Goal: Information Seeking & Learning: Stay updated

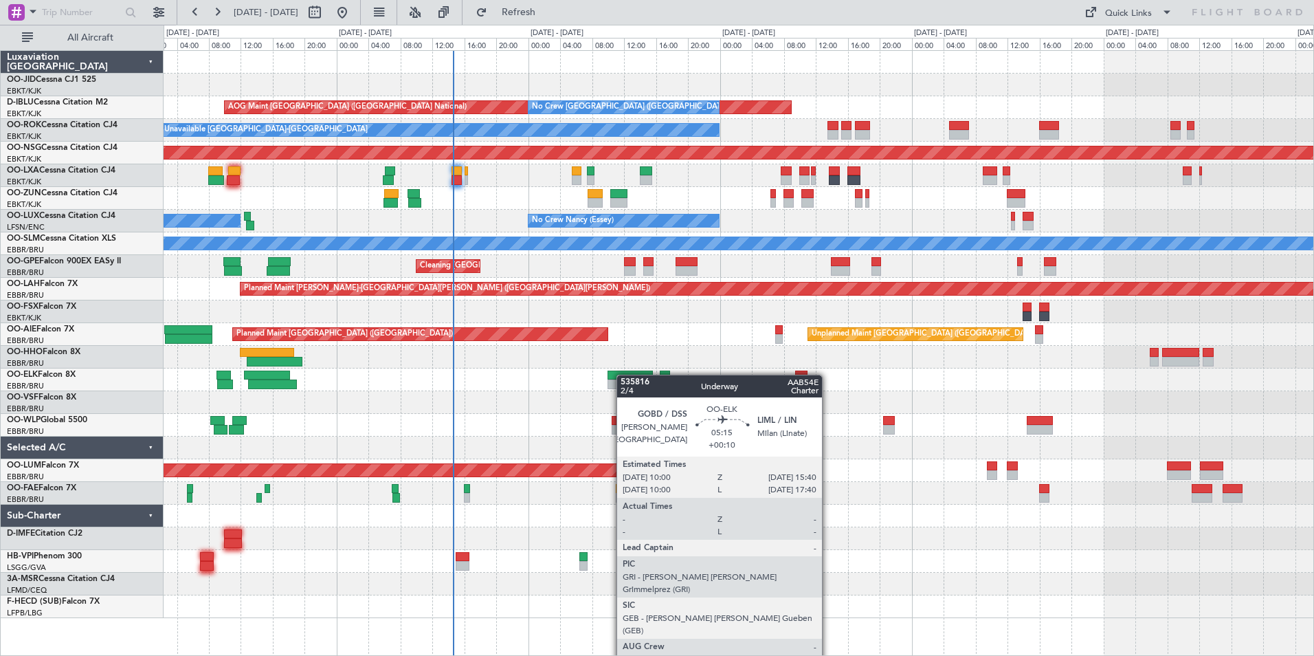
click at [608, 383] on div at bounding box center [630, 384] width 45 height 10
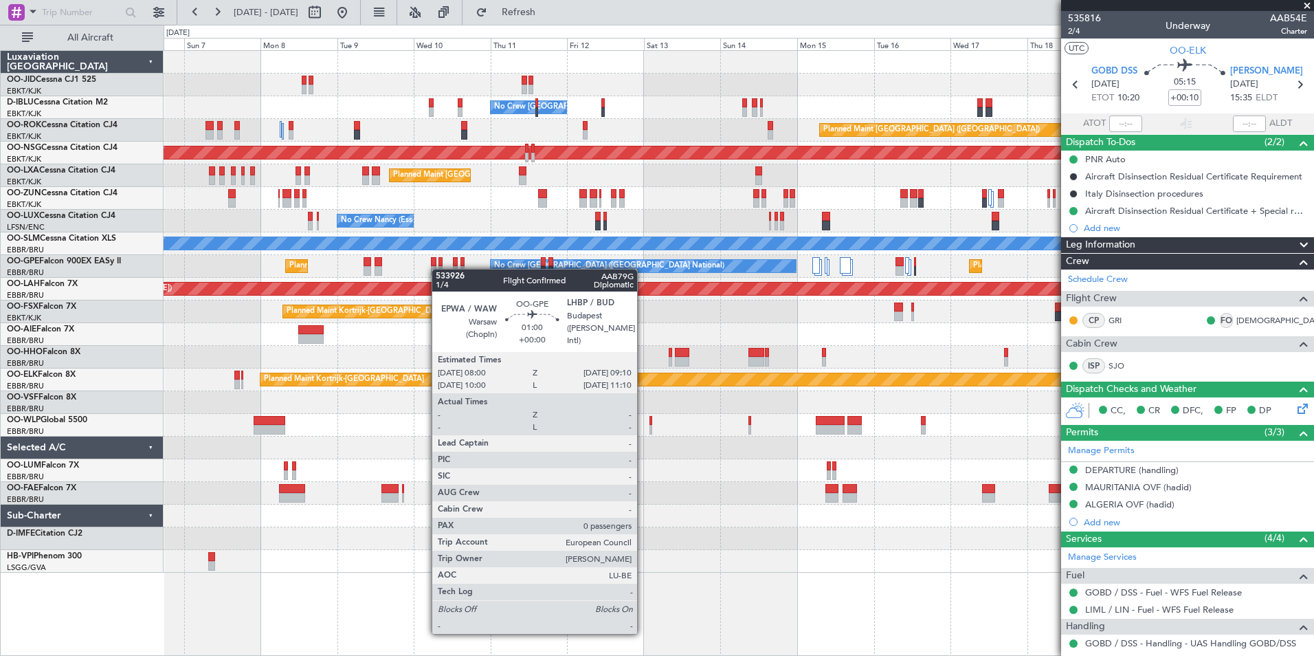
click at [439, 269] on div "No Crew [GEOGRAPHIC_DATA] ([GEOGRAPHIC_DATA] National) No Crew [GEOGRAPHIC_DATA…" at bounding box center [739, 312] width 1150 height 522
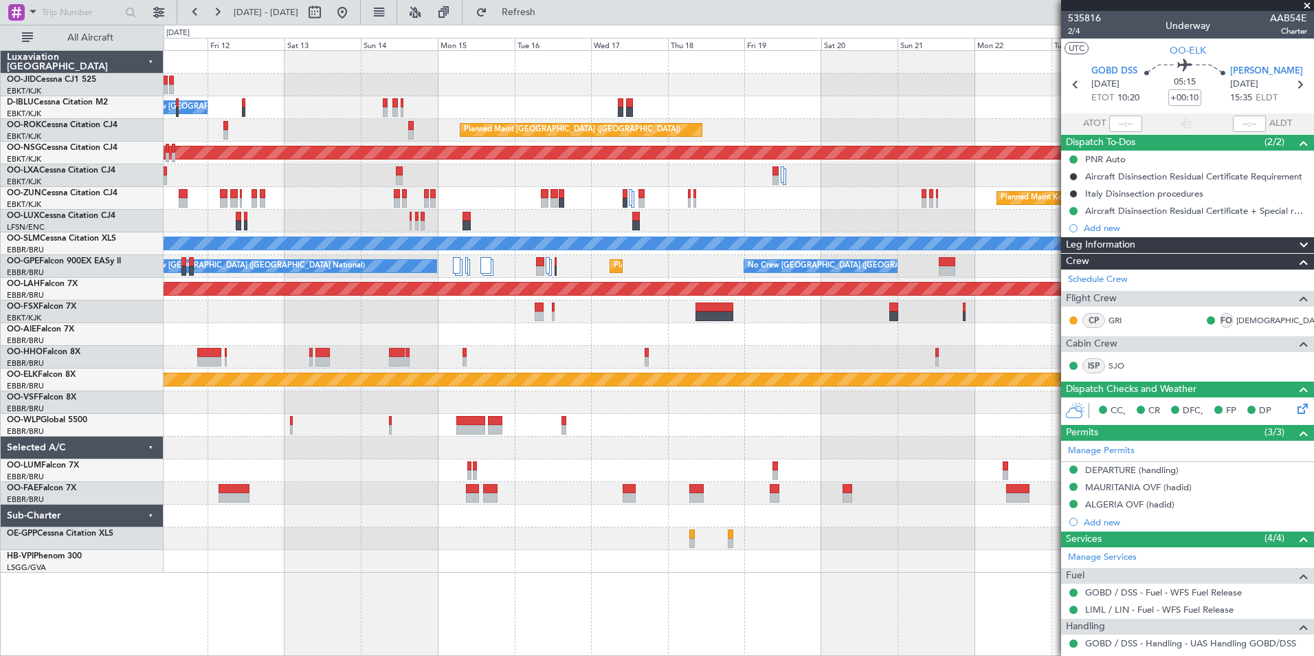
click at [465, 252] on div "Planned Maint Kortrijk-[GEOGRAPHIC_DATA] No Crew [GEOGRAPHIC_DATA] (Brussels Na…" at bounding box center [739, 312] width 1150 height 522
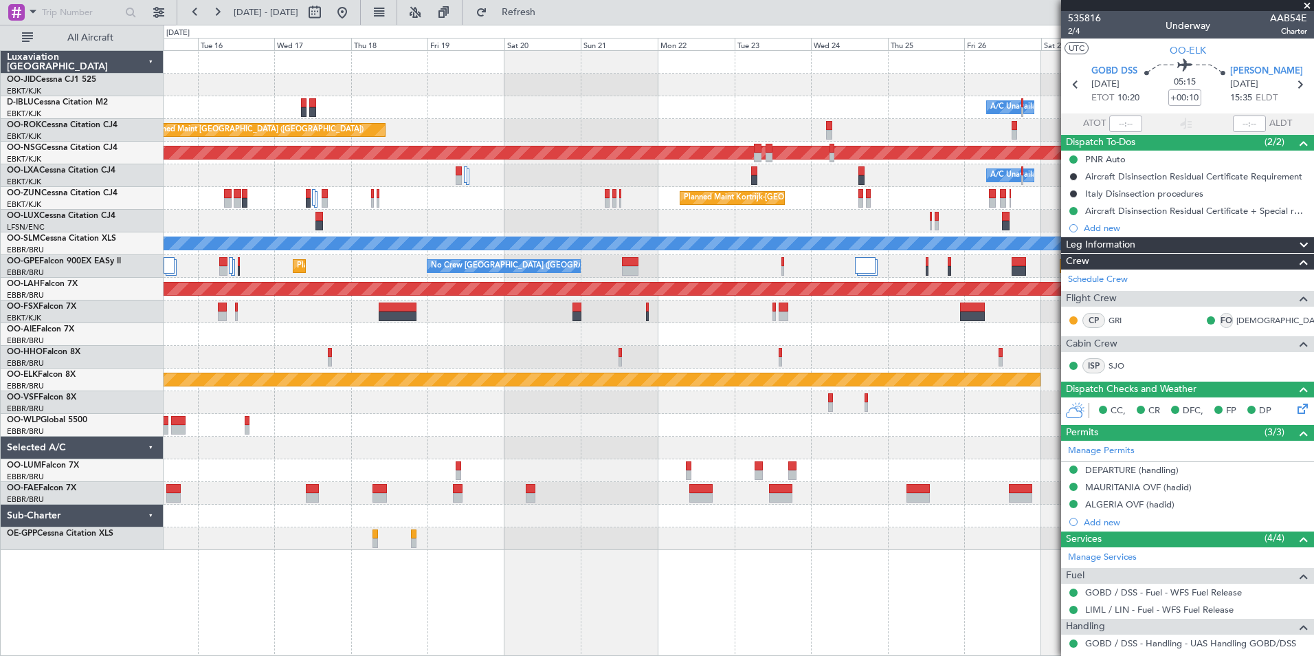
click at [417, 217] on div at bounding box center [739, 221] width 1150 height 23
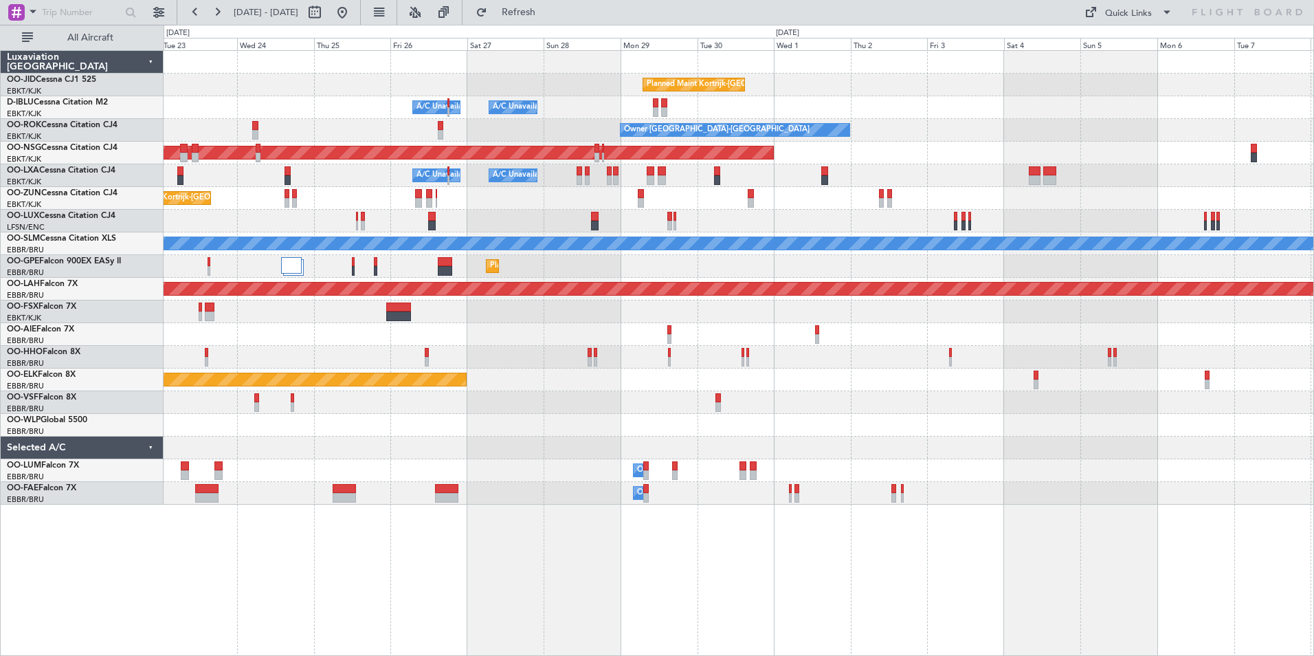
click at [630, 331] on div at bounding box center [739, 334] width 1150 height 23
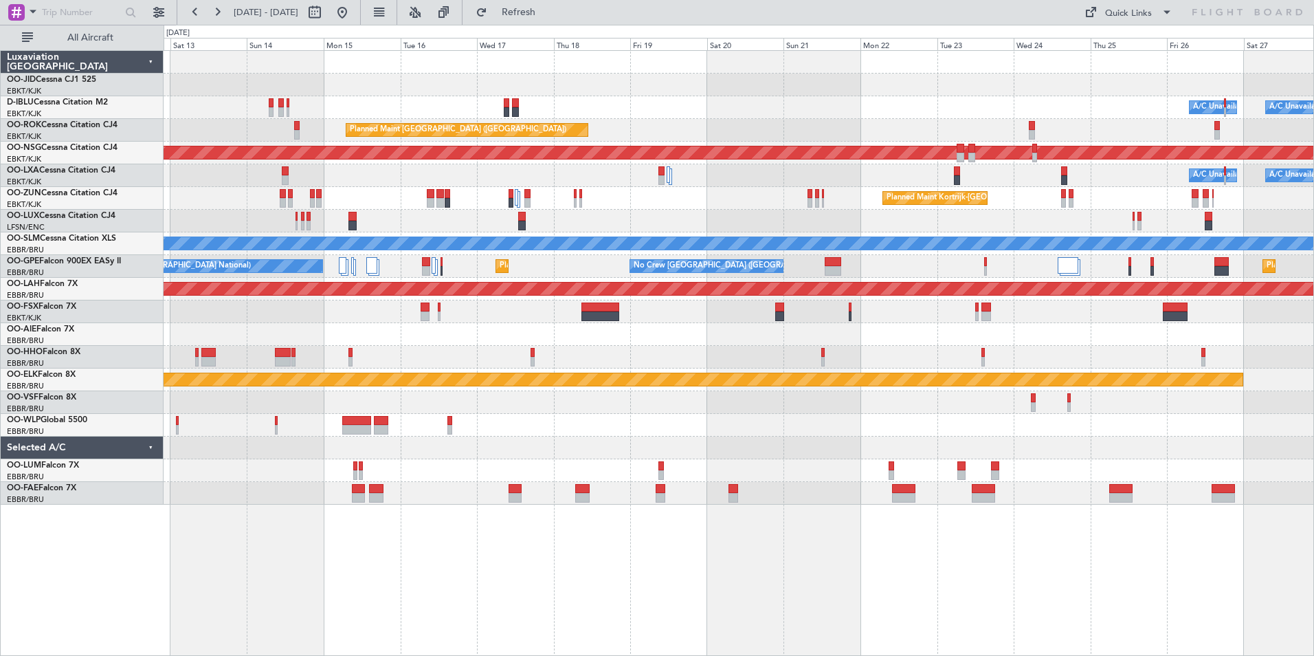
click at [1173, 464] on div "Planned Maint Kortrijk-[GEOGRAPHIC_DATA] A/C Unavailable [GEOGRAPHIC_DATA] ([GE…" at bounding box center [739, 278] width 1150 height 454
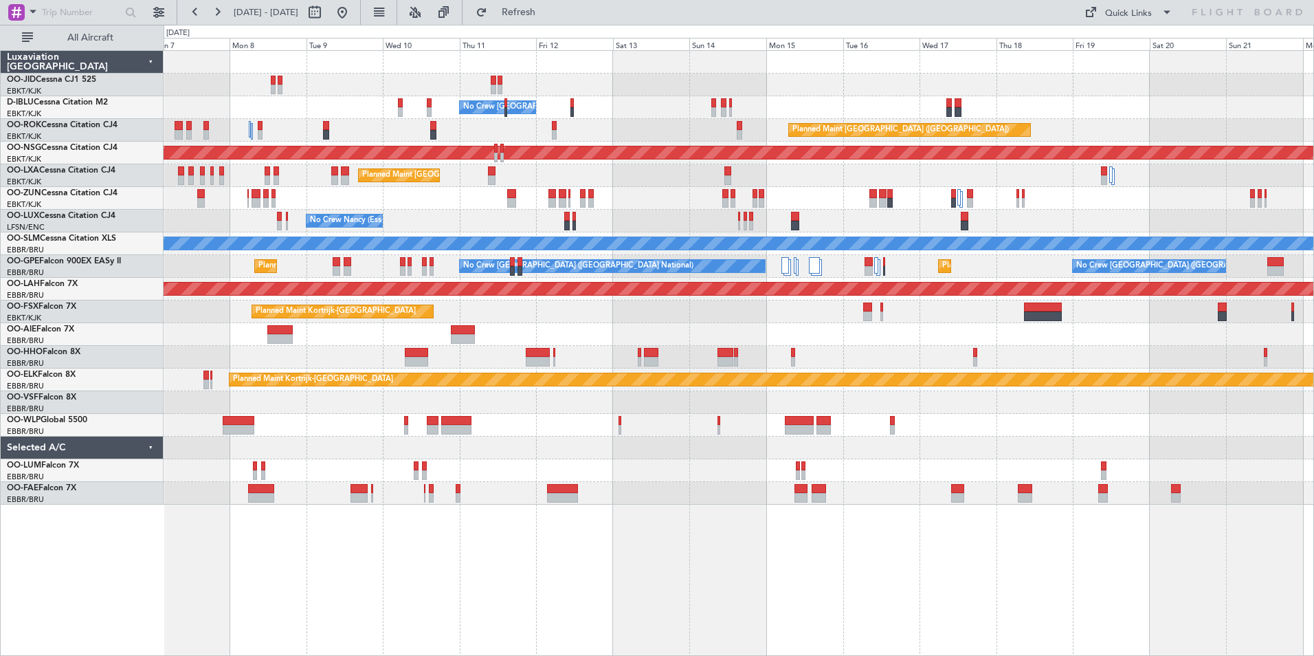
click at [1012, 454] on div "No Crew [GEOGRAPHIC_DATA] ([GEOGRAPHIC_DATA] National) Planned Maint [GEOGRAPHI…" at bounding box center [739, 278] width 1150 height 454
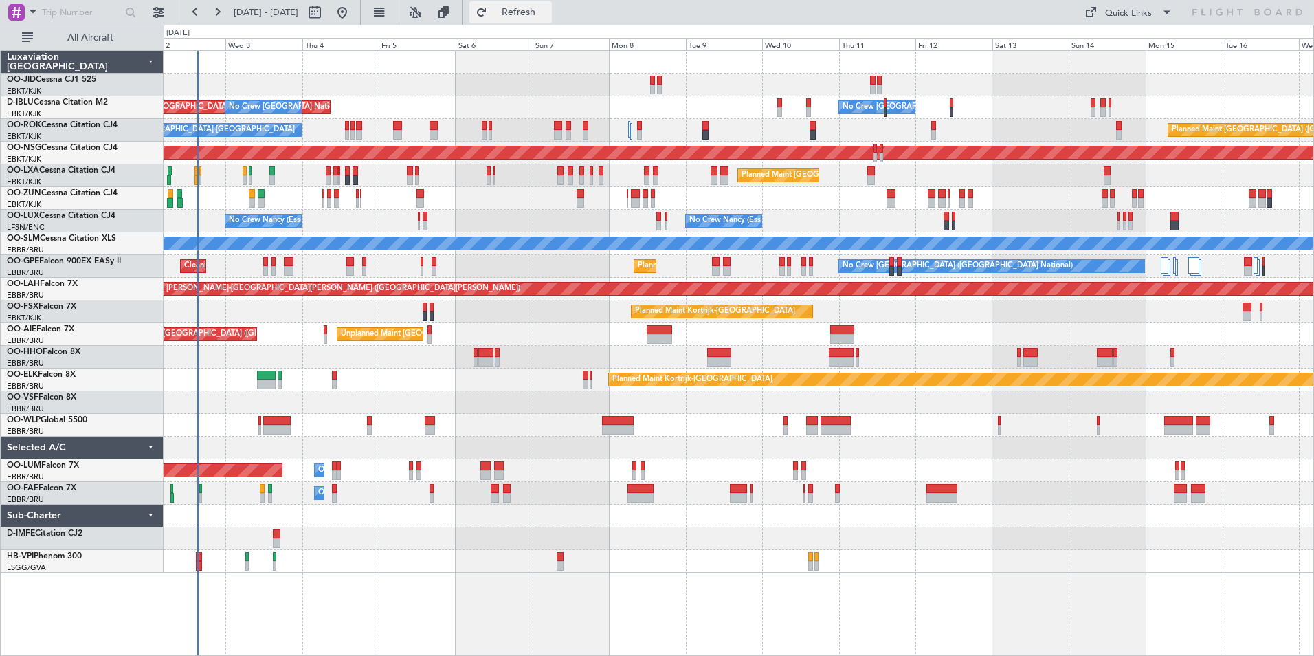
click at [552, 19] on button "Refresh" at bounding box center [510, 12] width 82 height 22
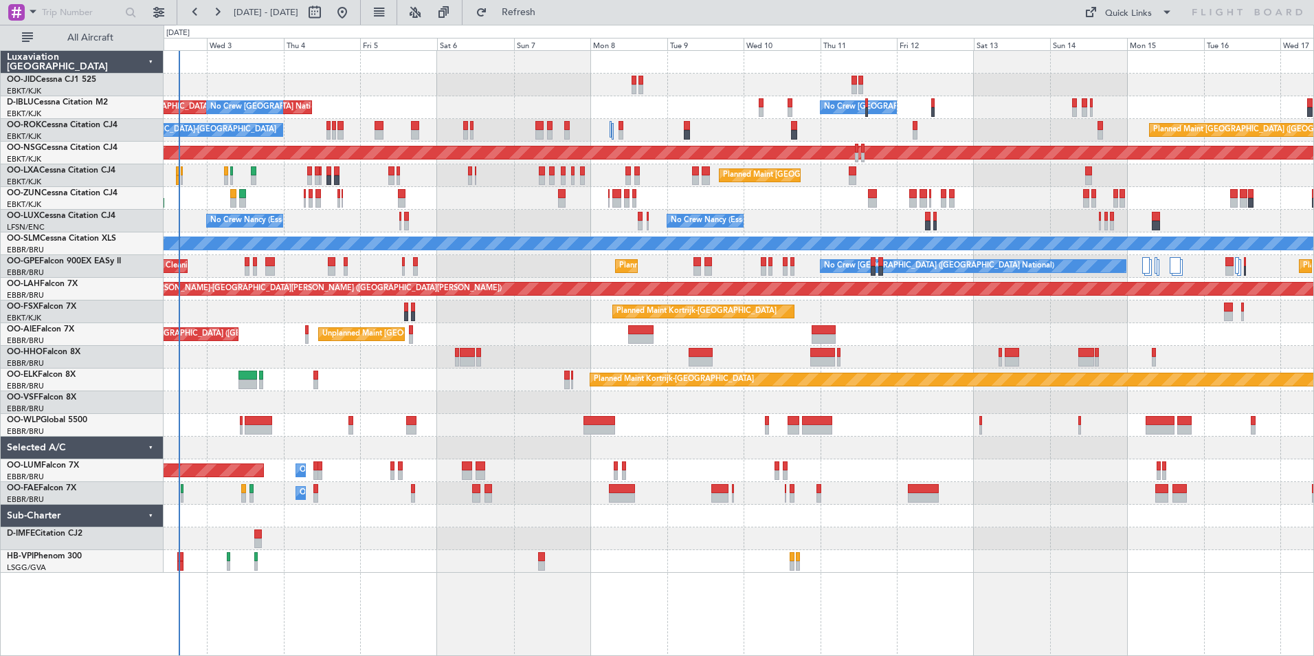
click at [532, 339] on div "AOG Maint [GEOGRAPHIC_DATA] ([GEOGRAPHIC_DATA] National) No Crew [GEOGRAPHIC_DA…" at bounding box center [739, 312] width 1150 height 522
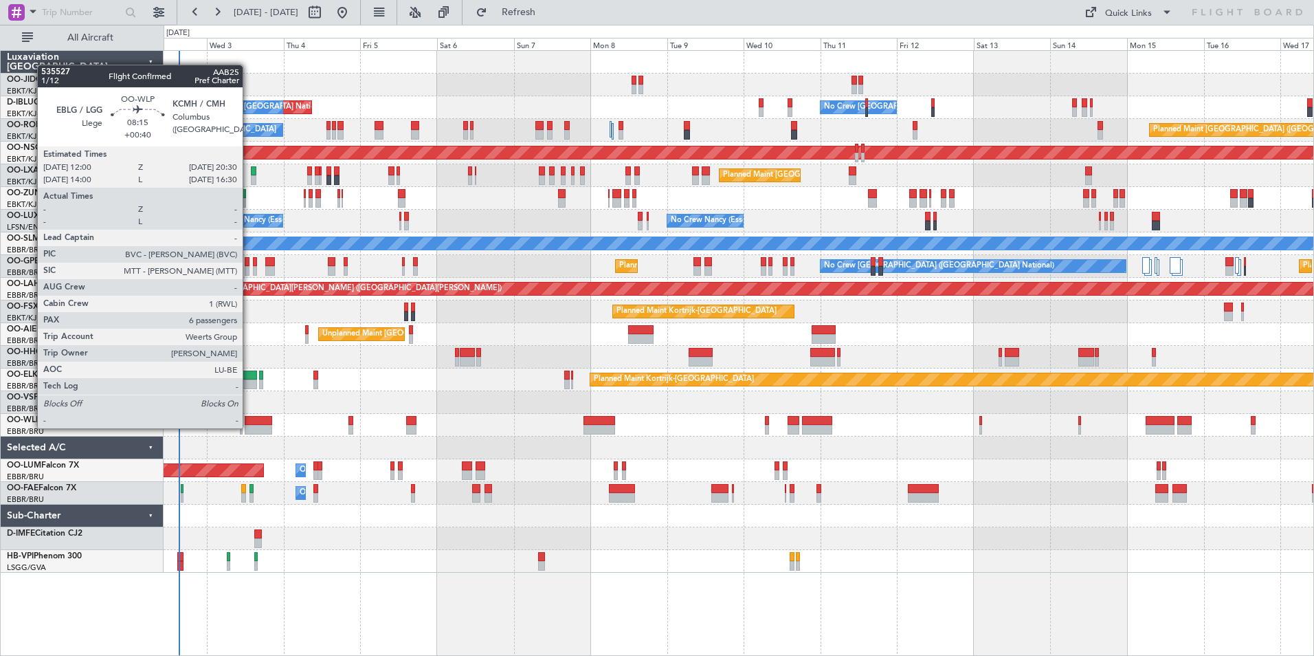
click at [249, 427] on div at bounding box center [258, 430] width 27 height 10
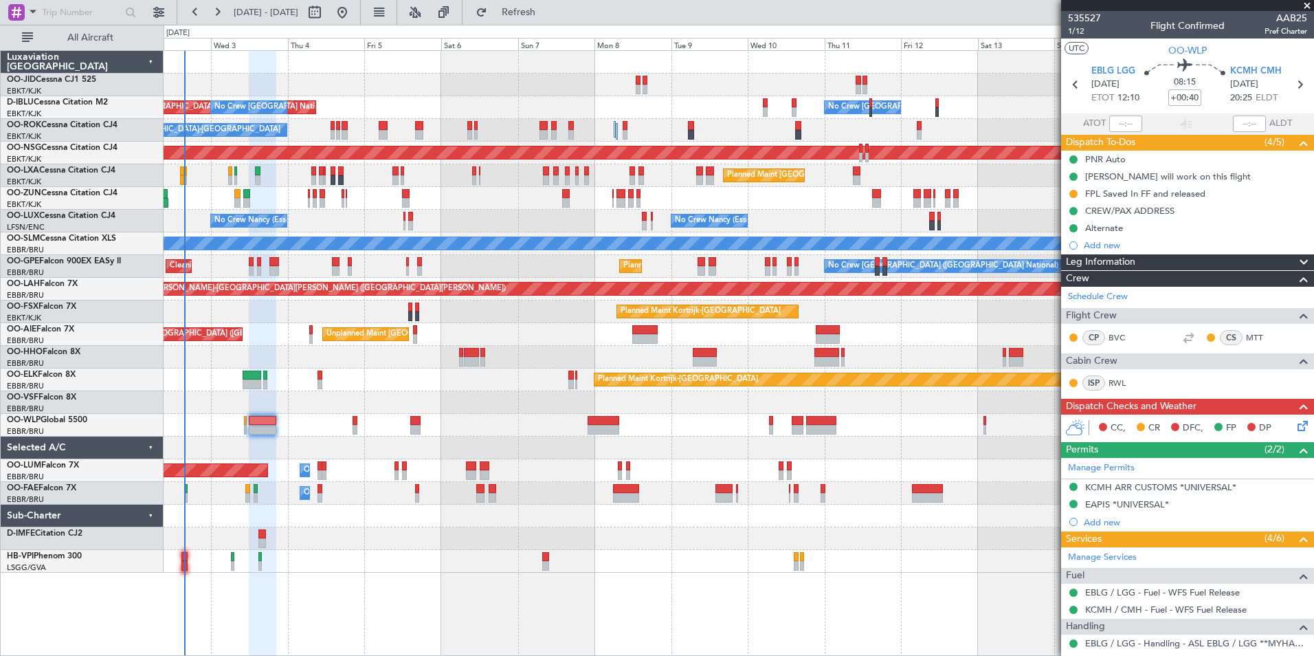
click at [535, 399] on div "No Crew [GEOGRAPHIC_DATA] ([GEOGRAPHIC_DATA] National) AOG Maint [GEOGRAPHIC_DA…" at bounding box center [739, 312] width 1150 height 522
click at [488, 328] on div "Unplanned Maint [GEOGRAPHIC_DATA] ([GEOGRAPHIC_DATA] National) Planned Maint [G…" at bounding box center [739, 334] width 1150 height 23
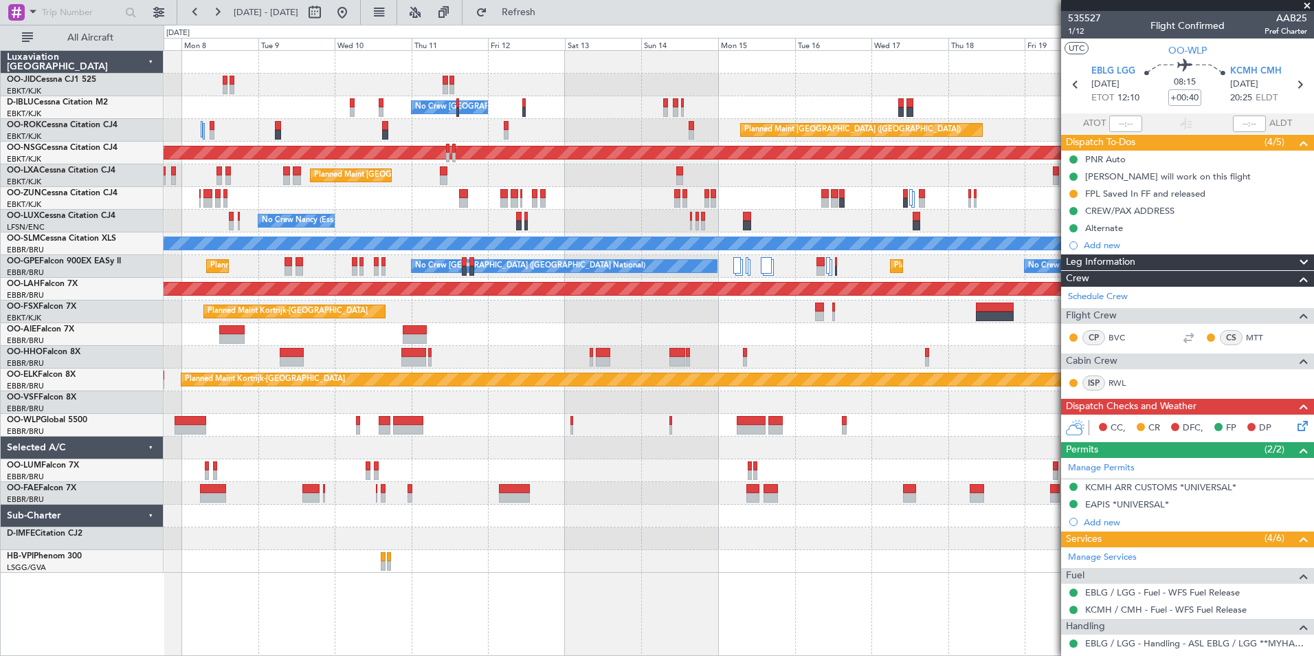
click at [353, 222] on div "No Crew [GEOGRAPHIC_DATA] ([GEOGRAPHIC_DATA] National) A/C Unavailable [GEOGRAP…" at bounding box center [739, 312] width 1150 height 522
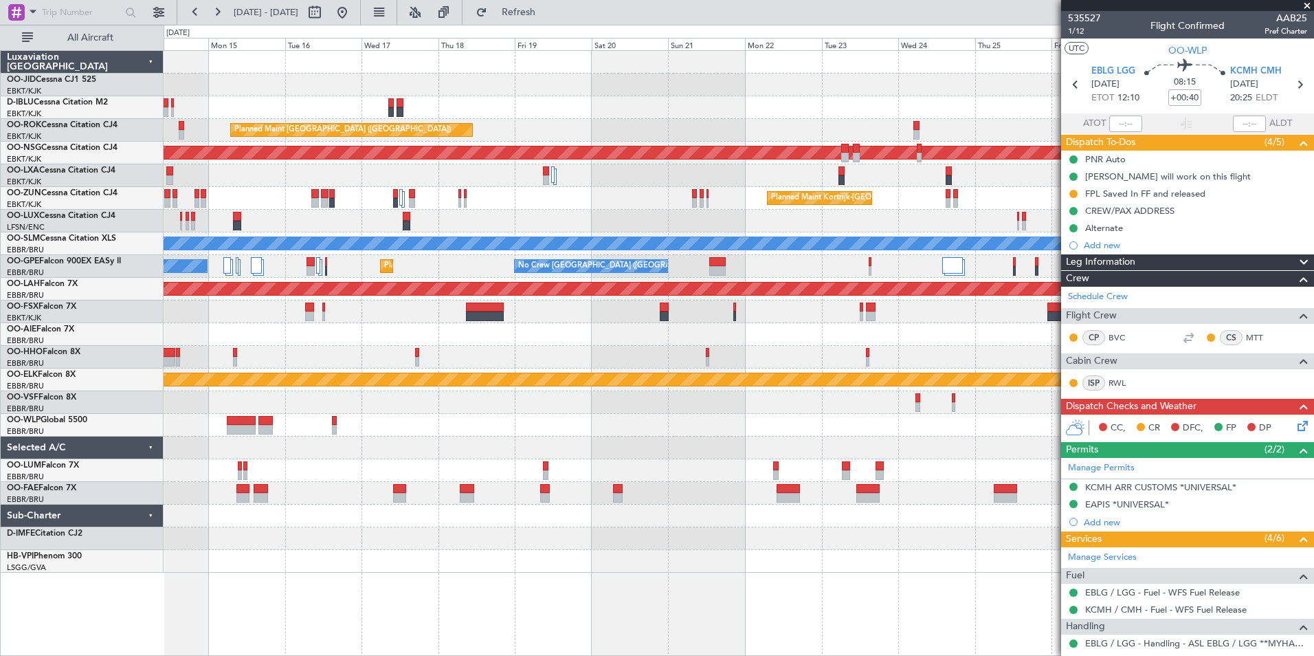
click at [450, 228] on div at bounding box center [739, 221] width 1150 height 23
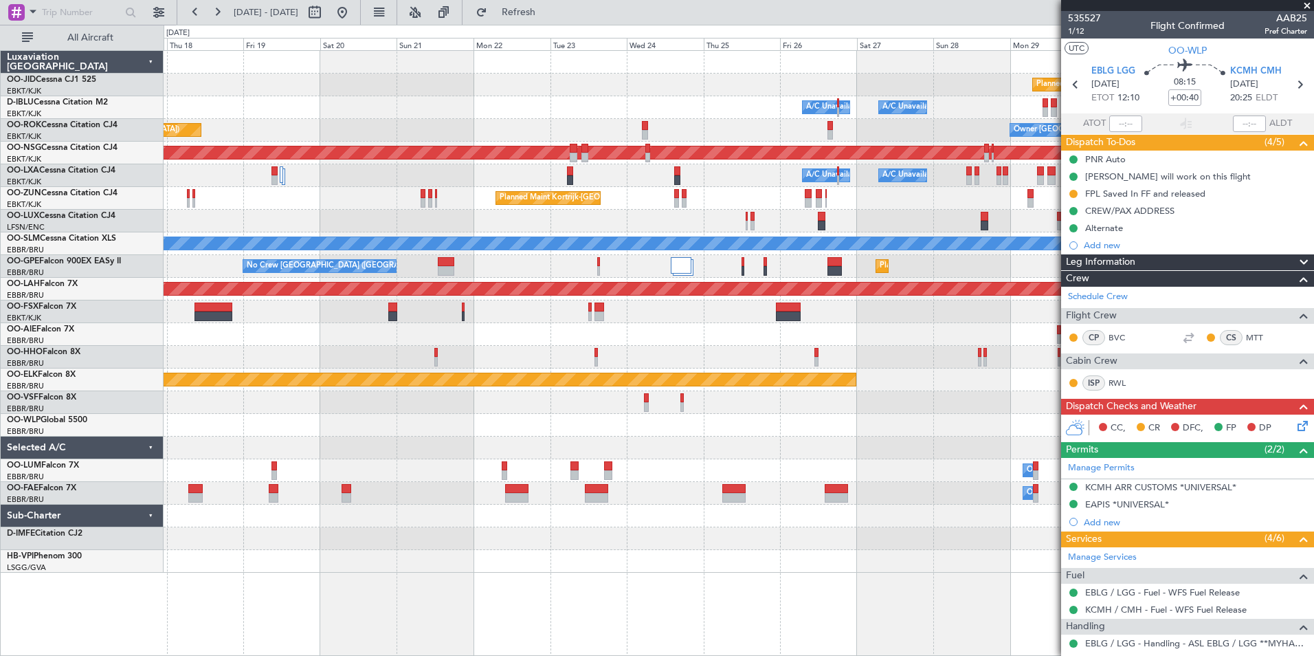
click at [644, 337] on div "Planned Maint Kortrijk-[GEOGRAPHIC_DATA] A/C Unavailable [GEOGRAPHIC_DATA] ([GE…" at bounding box center [739, 312] width 1150 height 522
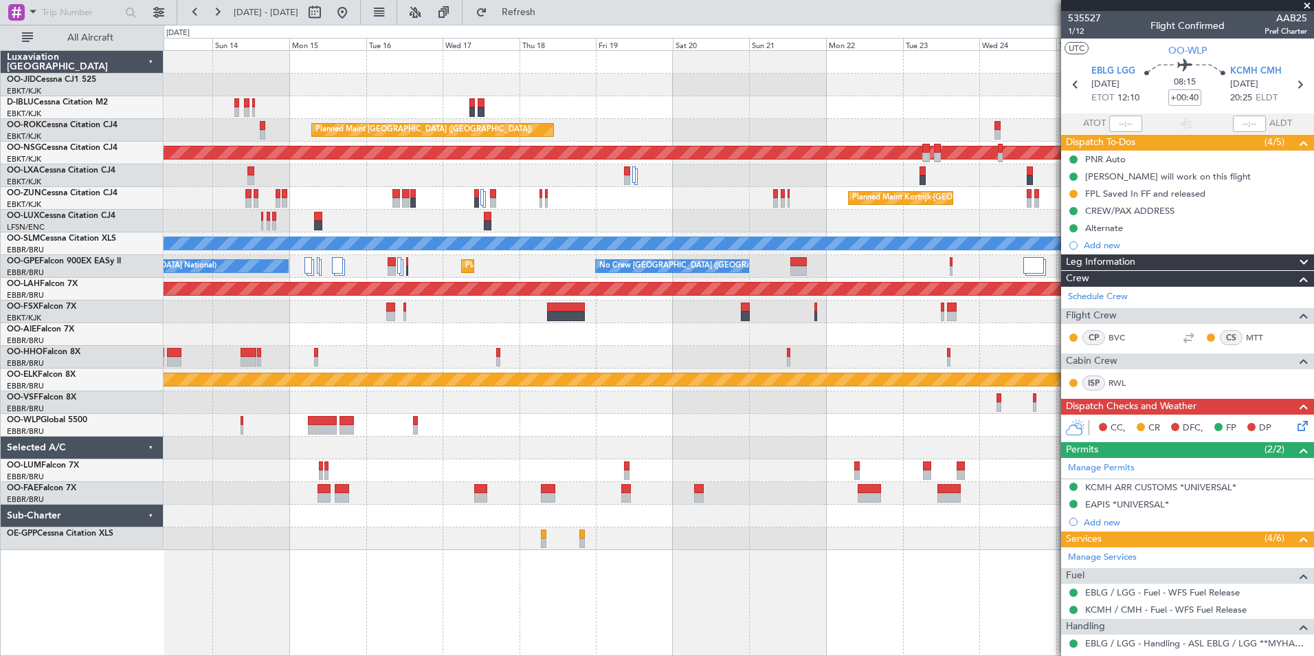
click at [667, 210] on div "Planned Maint Kortrijk-[GEOGRAPHIC_DATA] A/C Unavailable [GEOGRAPHIC_DATA] ([GE…" at bounding box center [739, 300] width 1150 height 499
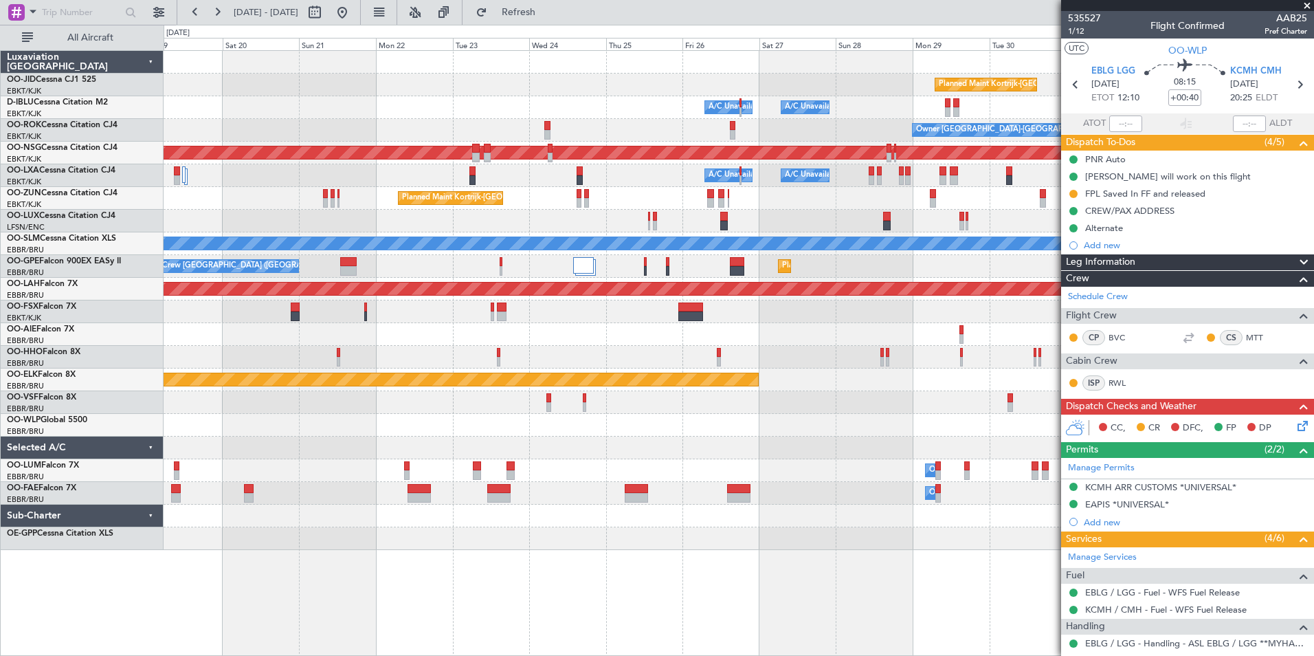
click at [369, 230] on div at bounding box center [739, 221] width 1150 height 23
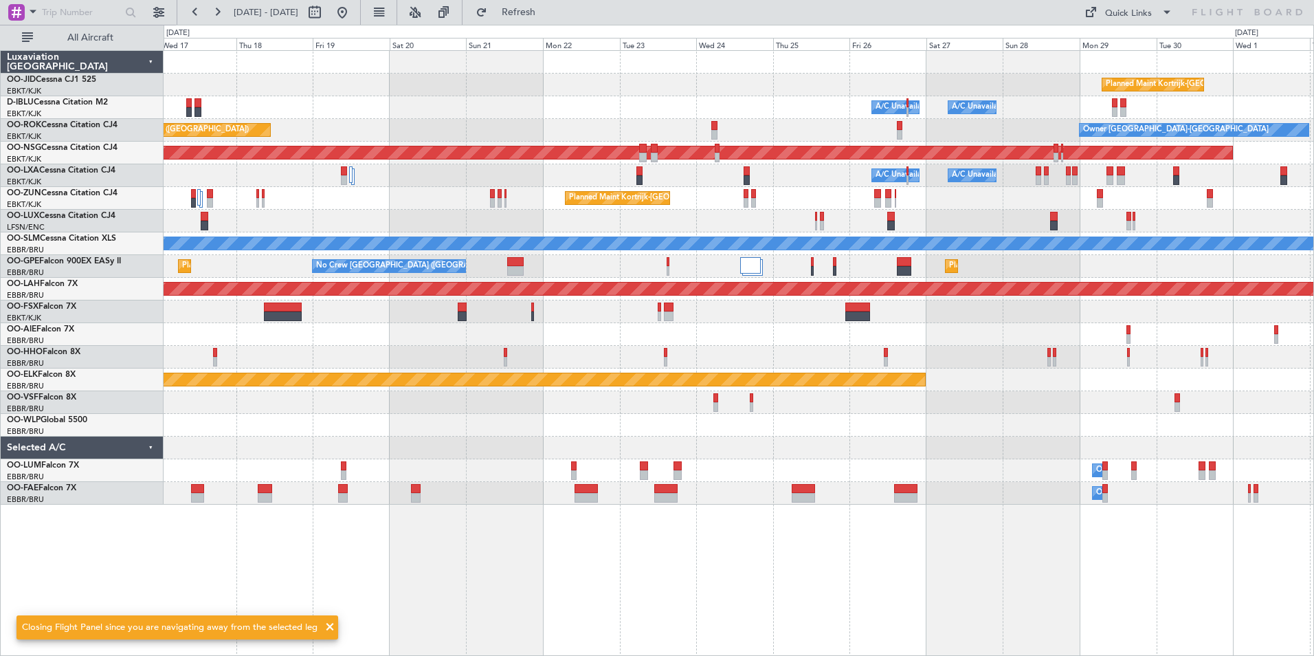
click at [719, 214] on div "Planned Maint Kortrijk-[GEOGRAPHIC_DATA] A/C Unavailable [GEOGRAPHIC_DATA] ([GE…" at bounding box center [739, 278] width 1150 height 454
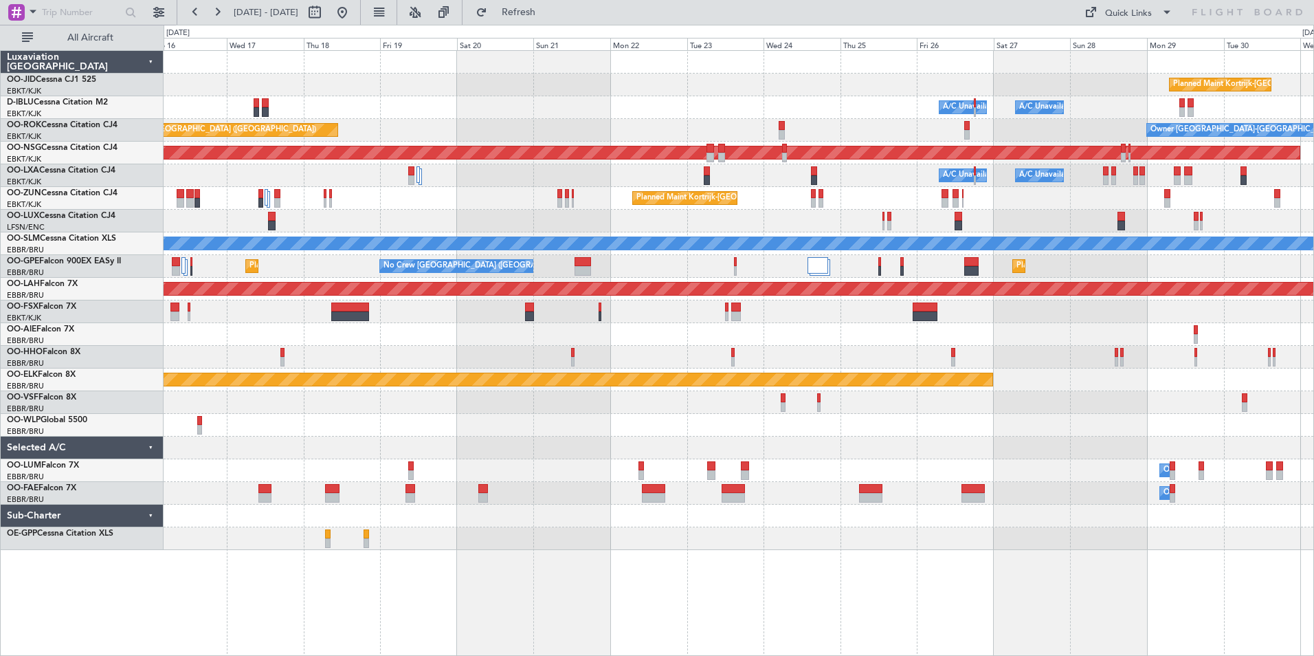
click at [427, 230] on div "Planned Maint Kortrijk-[GEOGRAPHIC_DATA] A/C Unavailable [GEOGRAPHIC_DATA] ([GE…" at bounding box center [739, 300] width 1150 height 499
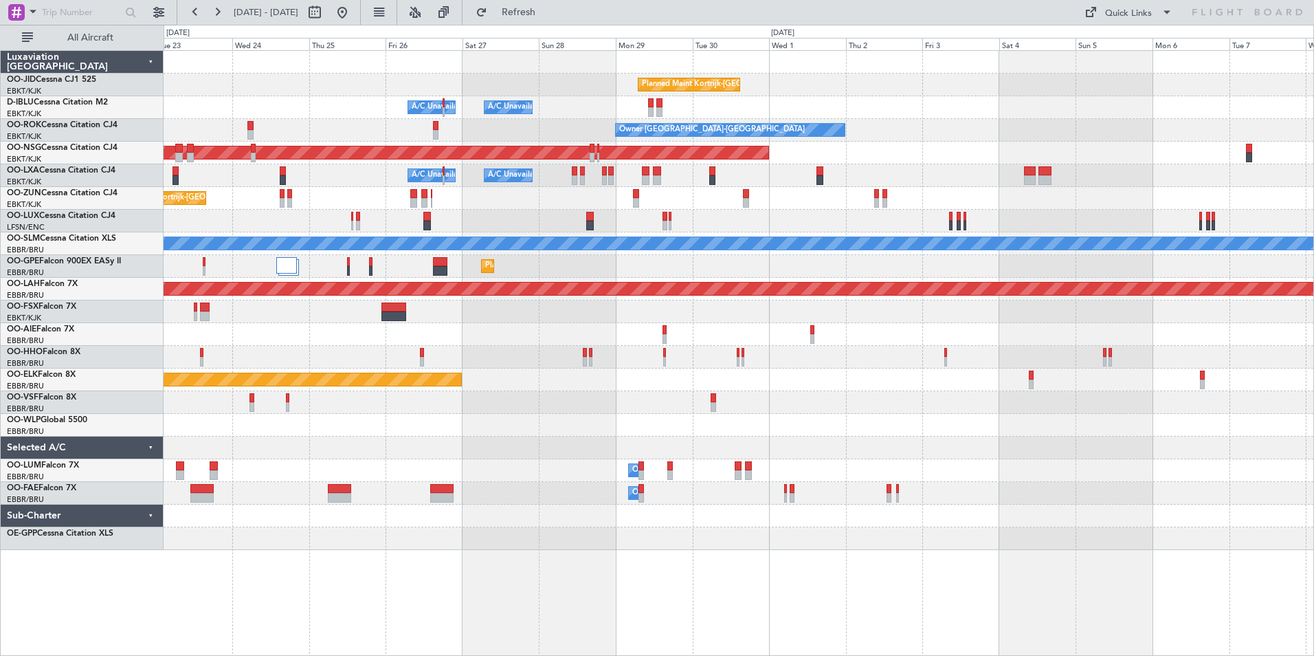
click at [711, 220] on div "Planned Maint Kortrijk-[GEOGRAPHIC_DATA] A/C Unavailable [GEOGRAPHIC_DATA] ([GE…" at bounding box center [739, 300] width 1150 height 499
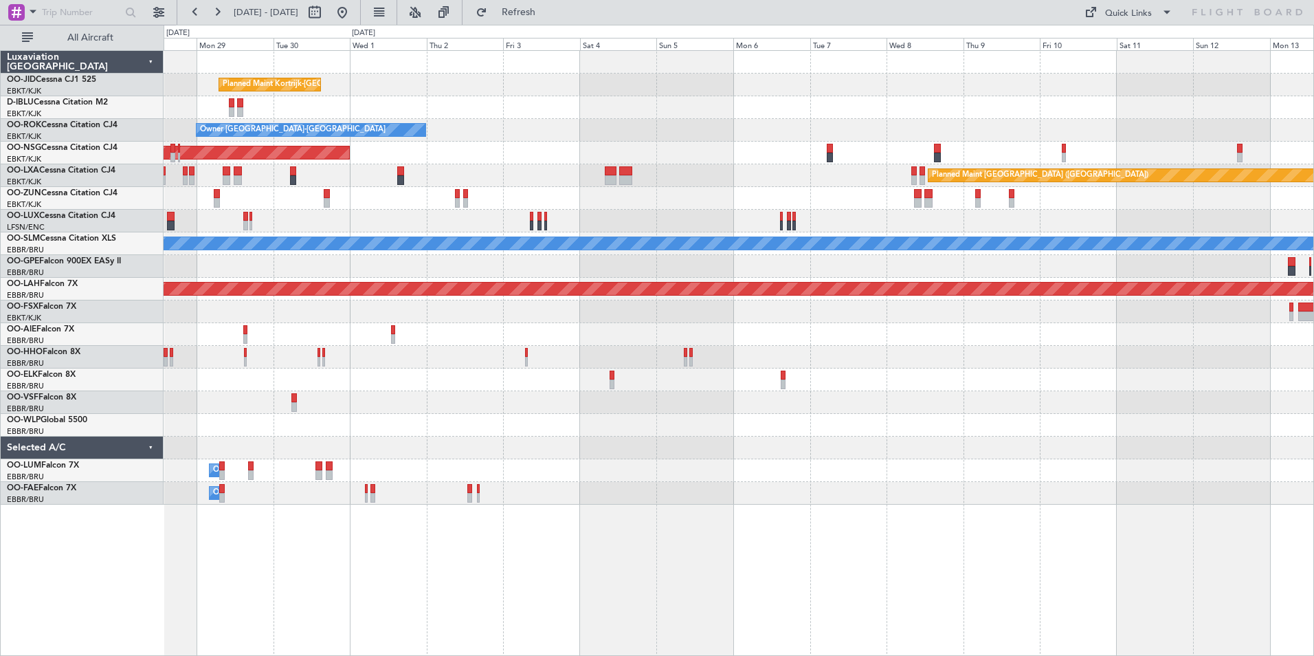
click at [559, 146] on div "Planned Maint Kortrijk-[GEOGRAPHIC_DATA] A/C Unavailable [GEOGRAPHIC_DATA] ([GE…" at bounding box center [739, 278] width 1150 height 454
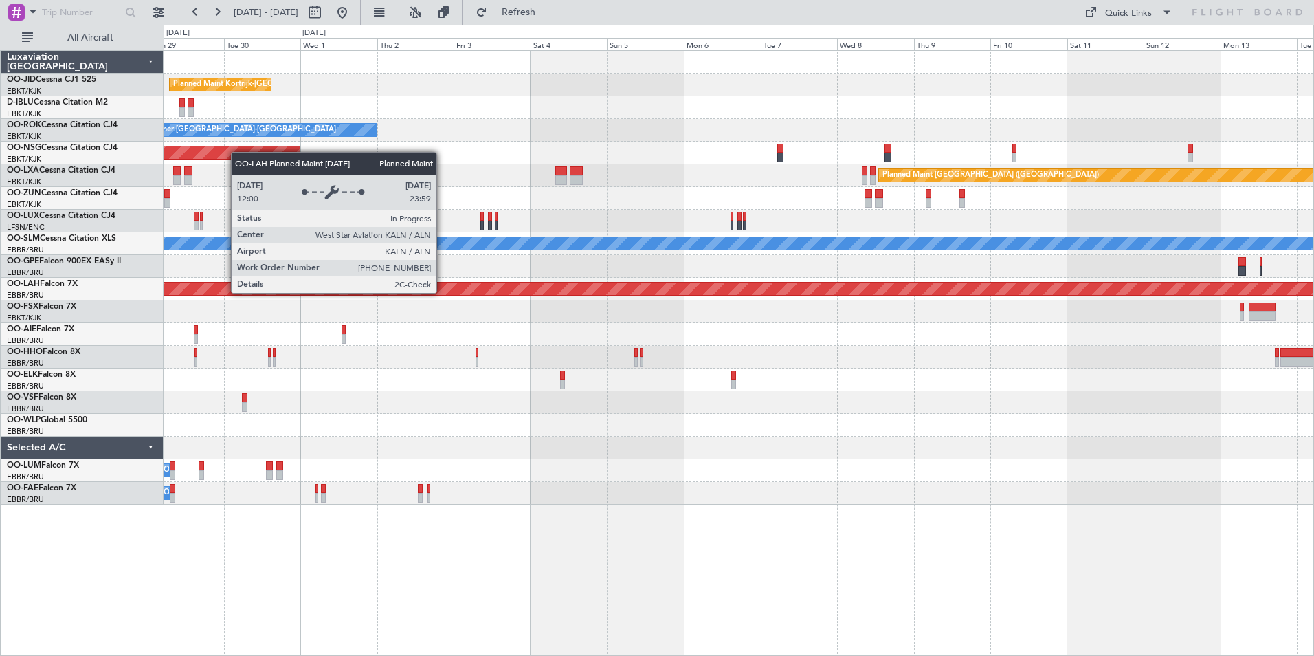
click at [443, 292] on div "Planned Maint [PERSON_NAME]-[GEOGRAPHIC_DATA][PERSON_NAME] ([GEOGRAPHIC_DATA][P…" at bounding box center [738, 288] width 3449 height 12
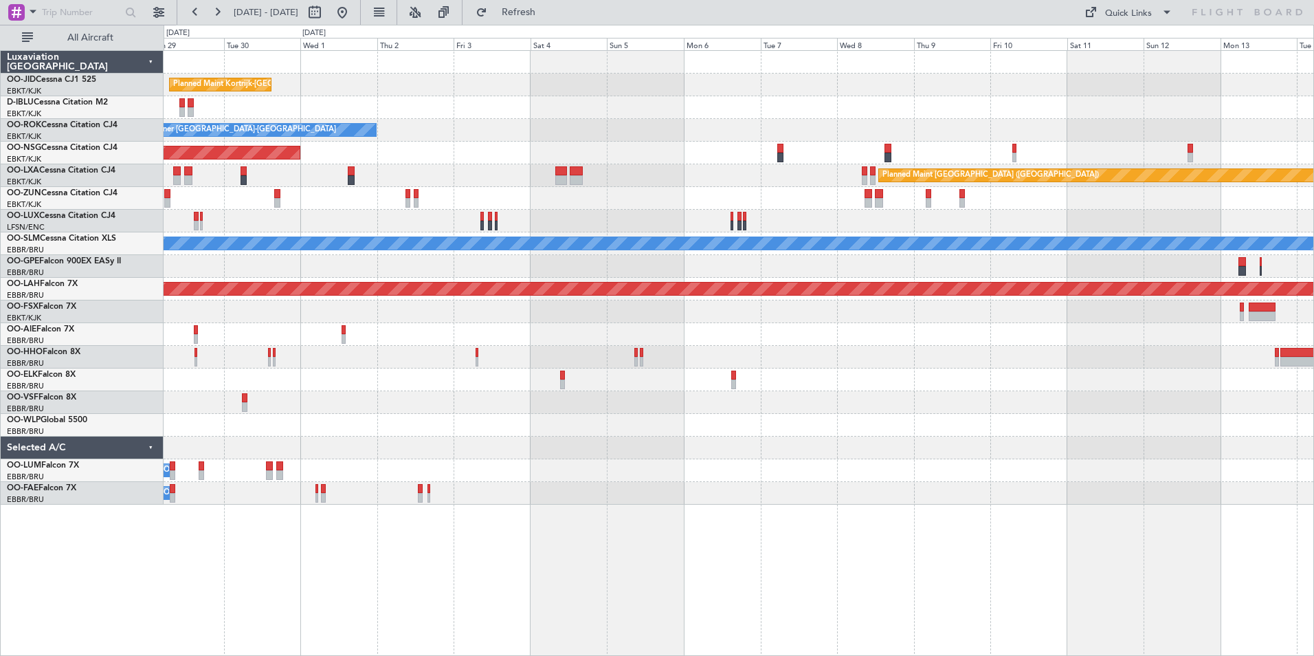
click at [311, 333] on div "Planned Maint [GEOGRAPHIC_DATA] ([GEOGRAPHIC_DATA] National)" at bounding box center [739, 334] width 1150 height 23
click at [353, 11] on button at bounding box center [342, 12] width 22 height 22
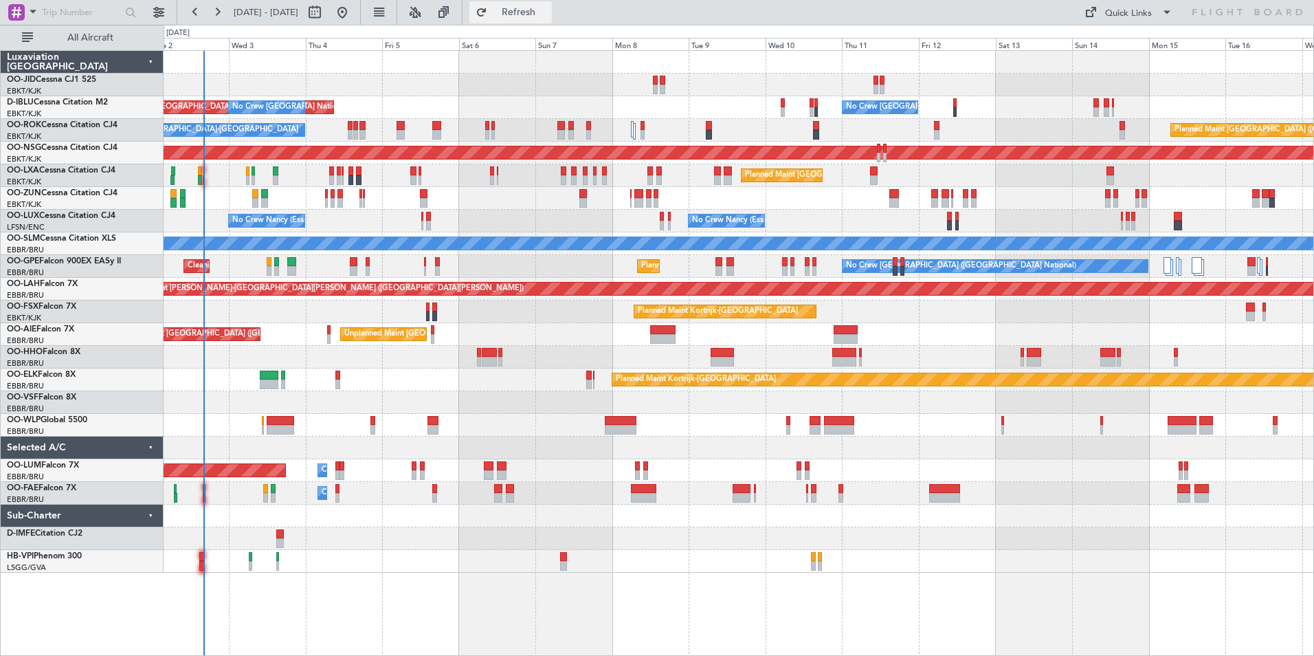
click at [542, 18] on button "Refresh" at bounding box center [510, 12] width 82 height 22
click at [374, 541] on div at bounding box center [739, 538] width 1150 height 23
click at [412, 370] on div "Planned Maint Kortrijk-[GEOGRAPHIC_DATA]" at bounding box center [739, 379] width 1150 height 23
click at [548, 17] on span "Refresh" at bounding box center [519, 13] width 58 height 10
